Goal: Contribute content: Contribute content

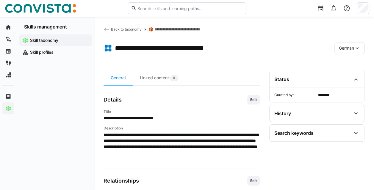
click at [349, 50] on span "German" at bounding box center [346, 48] width 15 height 6
click at [349, 79] on div "English" at bounding box center [349, 76] width 31 height 12
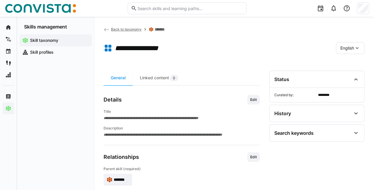
click at [190, 110] on h4 "Title" at bounding box center [182, 112] width 156 height 5
click at [248, 101] on span "Edit" at bounding box center [253, 100] width 12 height 10
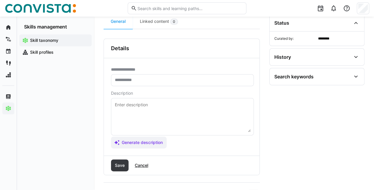
scroll to position [60, 0]
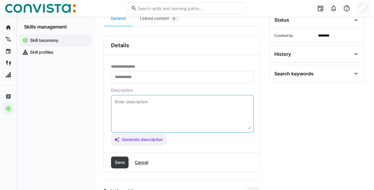
drag, startPoint x: 150, startPoint y: 109, endPoint x: 157, endPoint y: 129, distance: 21.5
click at [150, 111] on textarea at bounding box center [182, 113] width 136 height 31
click at [153, 135] on span "Generate description" at bounding box center [139, 140] width 56 height 12
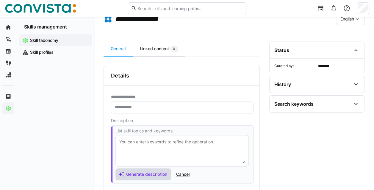
scroll to position [0, 0]
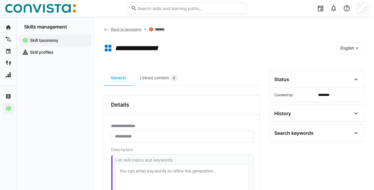
drag, startPoint x: 159, startPoint y: 132, endPoint x: 162, endPoint y: 133, distance: 3.0
click at [159, 132] on eds-input at bounding box center [182, 137] width 143 height 12
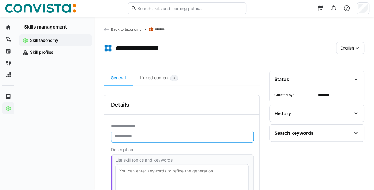
click at [159, 134] on input "text" at bounding box center [182, 136] width 136 height 5
paste input "**********"
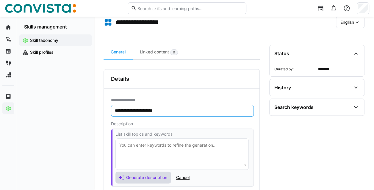
scroll to position [89, 0]
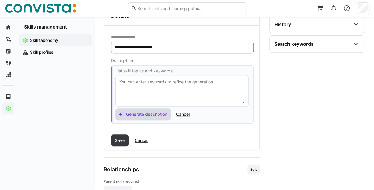
click at [118, 46] on input "**********" at bounding box center [182, 47] width 136 height 5
drag, startPoint x: 132, startPoint y: 47, endPoint x: 182, endPoint y: 46, distance: 50.3
click at [132, 47] on input "**********" at bounding box center [182, 47] width 136 height 5
type input "**********"
click at [160, 113] on span "Generate description" at bounding box center [146, 115] width 43 height 6
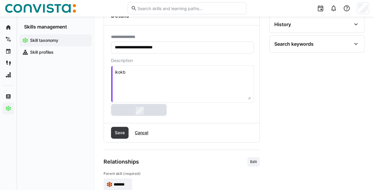
type textarea "sxpnifghf"
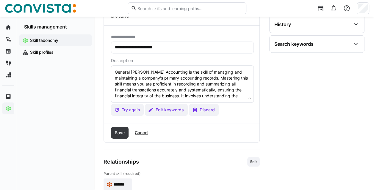
type textarea "General Ledger Accounting is the skill of managing and maintaining a company's …"
click at [120, 131] on span "Save" at bounding box center [120, 133] width 12 height 6
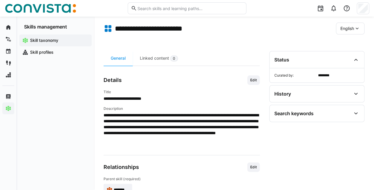
scroll to position [0, 0]
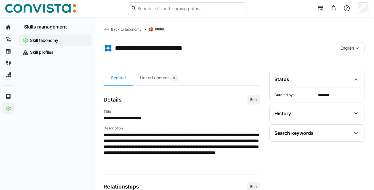
click at [348, 52] on div "English" at bounding box center [350, 48] width 29 height 12
click at [343, 65] on span "German" at bounding box center [347, 64] width 15 height 6
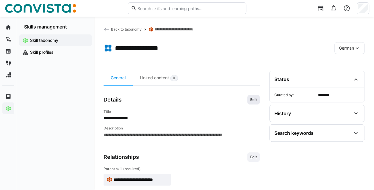
click at [251, 102] on span "Edit" at bounding box center [253, 100] width 12 height 10
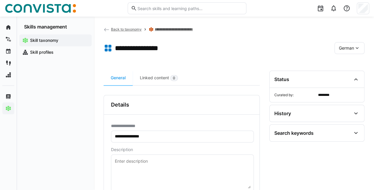
scroll to position [60, 0]
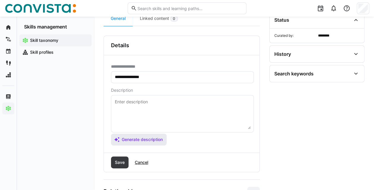
click at [138, 140] on span "Generate description" at bounding box center [142, 140] width 43 height 6
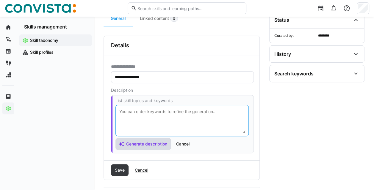
click at [148, 128] on textarea at bounding box center [182, 120] width 127 height 25
click at [151, 143] on span "Generate description" at bounding box center [146, 144] width 43 height 6
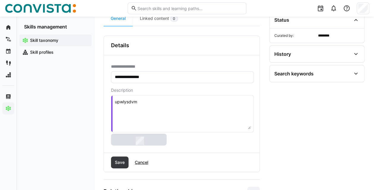
type textarea "idyny"
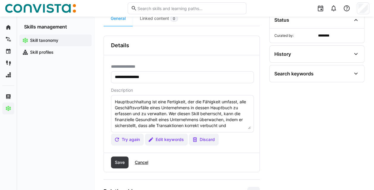
type textarea "Hauptbuchhaltung ist eine Fertigkeit, der die Fähigkeit umfasst, alle Geschäfts…"
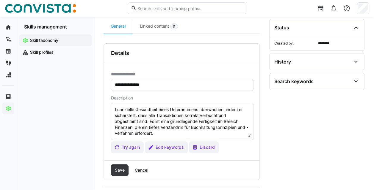
scroll to position [89, 0]
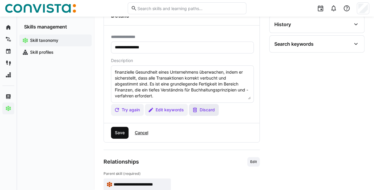
drag, startPoint x: 123, startPoint y: 134, endPoint x: 209, endPoint y: 111, distance: 89.5
click at [123, 134] on span "Save" at bounding box center [120, 133] width 12 height 6
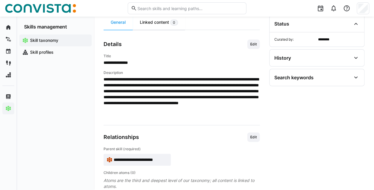
scroll to position [64, 0]
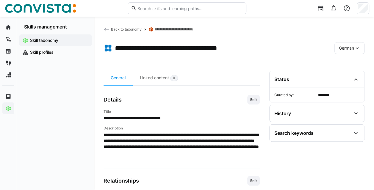
click at [347, 48] on span "German" at bounding box center [346, 48] width 15 height 6
click at [349, 78] on span "English" at bounding box center [346, 76] width 14 height 6
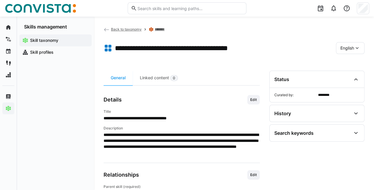
drag, startPoint x: 349, startPoint y: 43, endPoint x: 349, endPoint y: 46, distance: 3.3
click at [349, 43] on div "English" at bounding box center [350, 48] width 29 height 12
click at [346, 65] on span "German" at bounding box center [347, 64] width 15 height 6
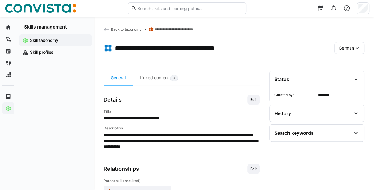
click at [358, 45] on div "German" at bounding box center [349, 48] width 30 height 12
click at [349, 76] on span "English" at bounding box center [346, 76] width 14 height 6
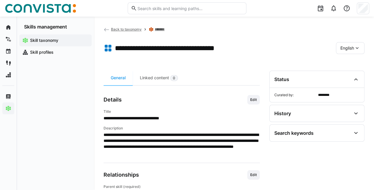
drag, startPoint x: 356, startPoint y: 45, endPoint x: 353, endPoint y: 53, distance: 8.3
click at [356, 46] on eds-icon at bounding box center [357, 48] width 6 height 6
click at [348, 65] on span "German" at bounding box center [347, 64] width 15 height 6
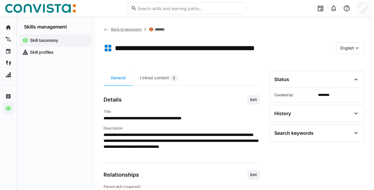
drag, startPoint x: 342, startPoint y: 48, endPoint x: 334, endPoint y: 92, distance: 44.3
click at [342, 50] on span "English" at bounding box center [347, 48] width 14 height 6
click at [346, 62] on span "German" at bounding box center [347, 64] width 15 height 6
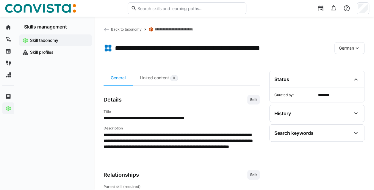
click at [342, 45] on div "German" at bounding box center [349, 48] width 30 height 12
click at [351, 76] on span "English" at bounding box center [346, 76] width 14 height 6
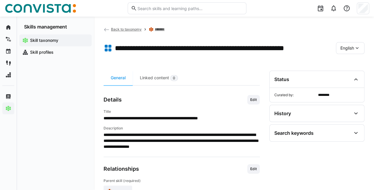
drag, startPoint x: 349, startPoint y: 47, endPoint x: 351, endPoint y: 50, distance: 3.8
click at [351, 49] on span "English" at bounding box center [347, 48] width 14 height 6
drag, startPoint x: 351, startPoint y: 50, endPoint x: 351, endPoint y: 64, distance: 13.7
click at [351, 61] on div "German" at bounding box center [350, 63] width 29 height 12
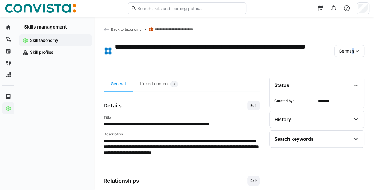
click at [350, 64] on app-toolbar "**********" at bounding box center [234, 52] width 261 height 30
click at [347, 45] on app-toolbar "**********" at bounding box center [234, 52] width 261 height 30
click at [347, 50] on span "German" at bounding box center [346, 51] width 15 height 6
click at [346, 74] on div "English" at bounding box center [349, 79] width 31 height 12
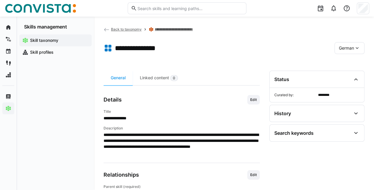
click at [344, 46] on span "German" at bounding box center [346, 48] width 15 height 6
click at [353, 77] on div "English" at bounding box center [349, 76] width 21 height 6
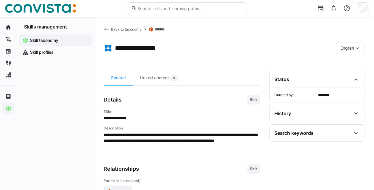
click at [347, 47] on span "English" at bounding box center [347, 48] width 14 height 6
click at [345, 60] on div "German" at bounding box center [350, 63] width 29 height 12
click at [118, 42] on app-toolbar "**********" at bounding box center [234, 49] width 261 height 24
drag, startPoint x: 122, startPoint y: 45, endPoint x: 220, endPoint y: 72, distance: 101.4
click at [122, 45] on h1 "**********" at bounding box center [146, 48] width 63 height 9
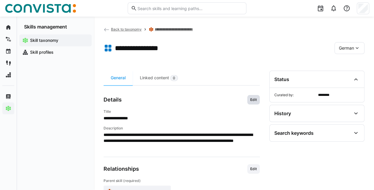
click at [258, 100] on span "Edit" at bounding box center [253, 100] width 12 height 10
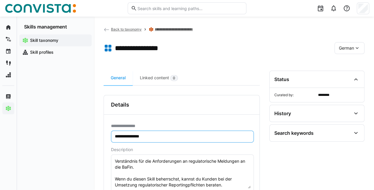
drag, startPoint x: 117, startPoint y: 137, endPoint x: 147, endPoint y: 133, distance: 30.9
click at [117, 137] on input "**********" at bounding box center [182, 136] width 136 height 5
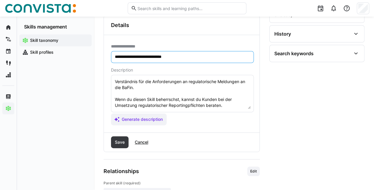
scroll to position [89, 0]
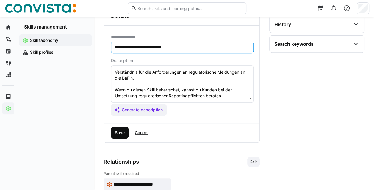
type input "**********"
click at [118, 130] on span "Save" at bounding box center [120, 133] width 12 height 6
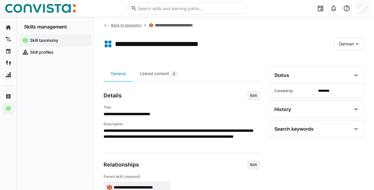
scroll to position [3, 0]
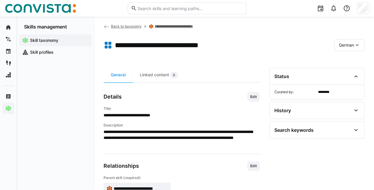
click at [345, 48] on div "German" at bounding box center [349, 45] width 30 height 12
click at [347, 74] on span "English" at bounding box center [346, 73] width 14 height 6
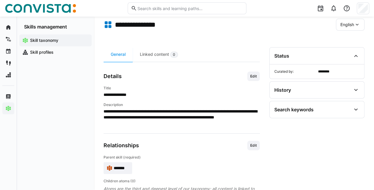
scroll to position [40, 0]
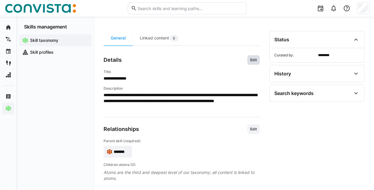
click at [258, 61] on span "Edit" at bounding box center [253, 60] width 12 height 10
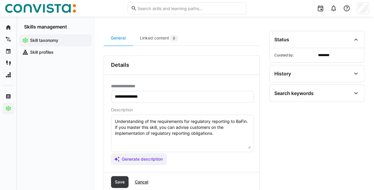
drag, startPoint x: 113, startPoint y: 97, endPoint x: 116, endPoint y: 94, distance: 4.2
click at [113, 97] on eds-input "**********" at bounding box center [182, 97] width 143 height 12
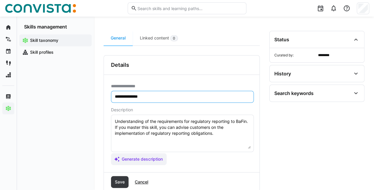
click at [116, 94] on input "**********" at bounding box center [182, 96] width 136 height 5
type input "**********"
click at [117, 179] on span "Save" at bounding box center [120, 182] width 12 height 6
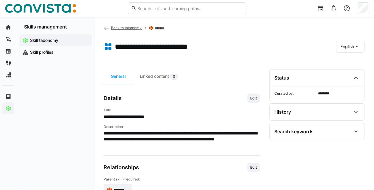
scroll to position [0, 0]
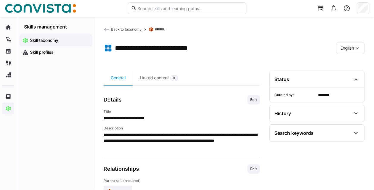
click at [339, 51] on div "English" at bounding box center [350, 48] width 29 height 12
click at [344, 65] on span "German" at bounding box center [347, 64] width 15 height 6
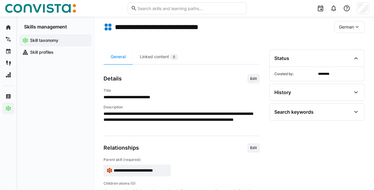
scroll to position [40, 0]
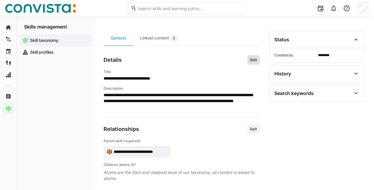
drag, startPoint x: 257, startPoint y: 60, endPoint x: 251, endPoint y: 63, distance: 6.8
click at [256, 60] on span "Edit" at bounding box center [254, 60] width 8 height 5
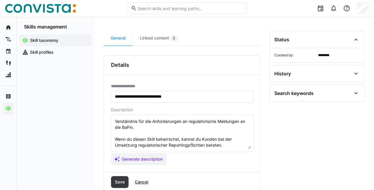
click at [147, 96] on input "**********" at bounding box center [182, 96] width 136 height 5
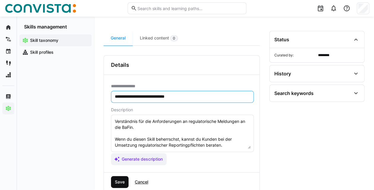
type input "**********"
click at [119, 181] on span "Save" at bounding box center [120, 182] width 12 height 6
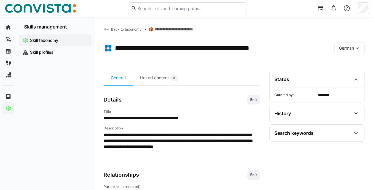
drag, startPoint x: 255, startPoint y: 97, endPoint x: 253, endPoint y: 100, distance: 3.6
click at [255, 98] on span "Edit" at bounding box center [254, 100] width 8 height 5
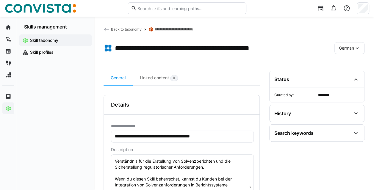
drag, startPoint x: 112, startPoint y: 136, endPoint x: 117, endPoint y: 136, distance: 5.1
click at [112, 135] on eds-input "**********" at bounding box center [182, 137] width 143 height 12
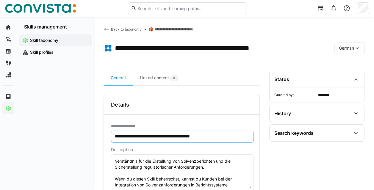
click at [115, 136] on input "**********" at bounding box center [182, 136] width 136 height 5
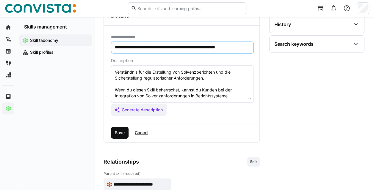
type input "**********"
click at [124, 131] on span "Save" at bounding box center [120, 133] width 12 height 6
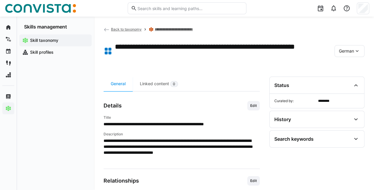
click at [349, 48] on div "German" at bounding box center [349, 51] width 30 height 12
click at [345, 78] on span "English" at bounding box center [346, 79] width 14 height 6
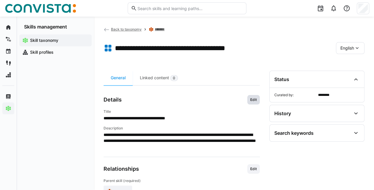
click at [254, 96] on span "Edit" at bounding box center [253, 100] width 12 height 10
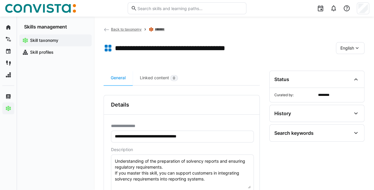
click at [114, 137] on input "**********" at bounding box center [182, 136] width 136 height 5
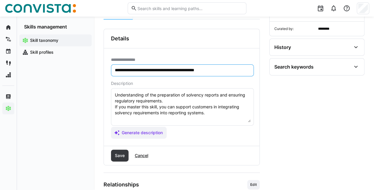
scroll to position [119, 0]
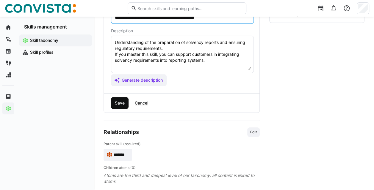
type input "**********"
click at [118, 104] on span "Save" at bounding box center [120, 103] width 12 height 6
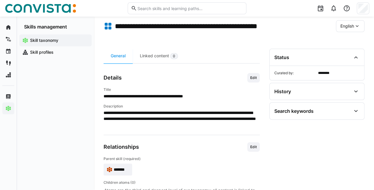
scroll to position [0, 0]
